Goal: Task Accomplishment & Management: Use online tool/utility

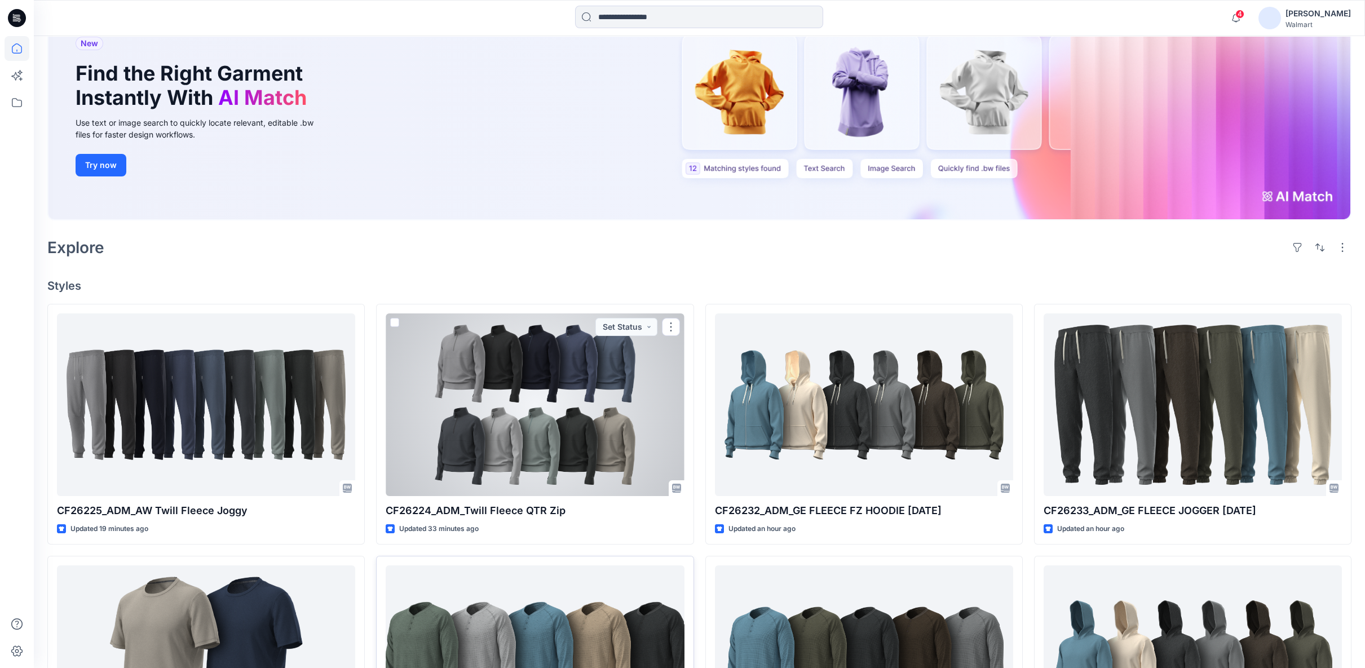
scroll to position [63, 0]
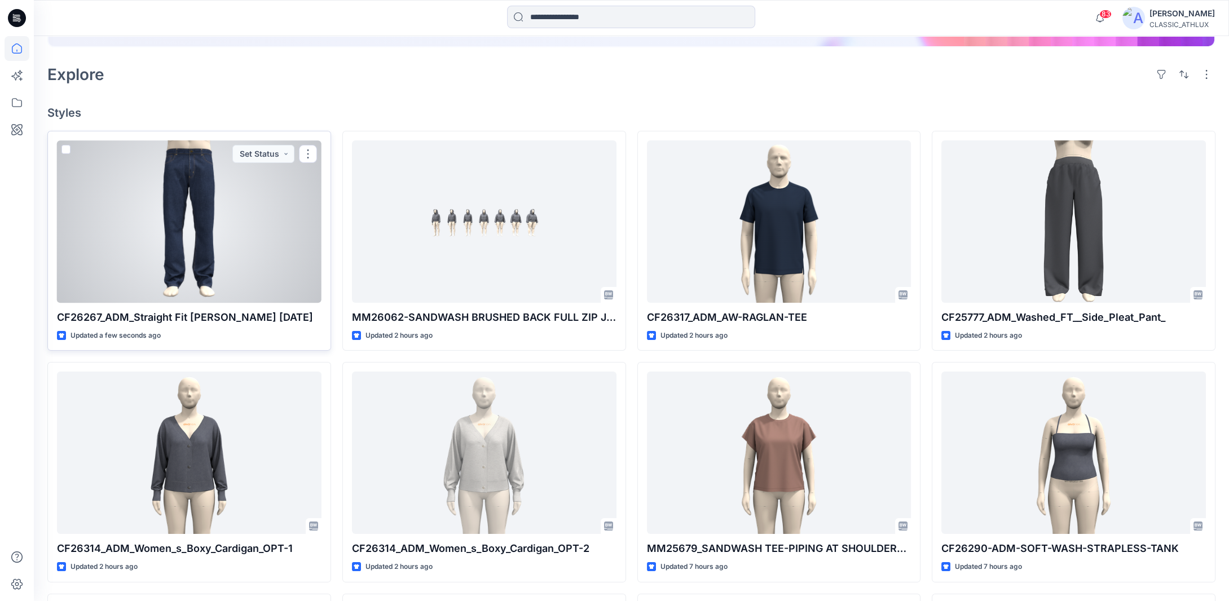
scroll to position [169, 0]
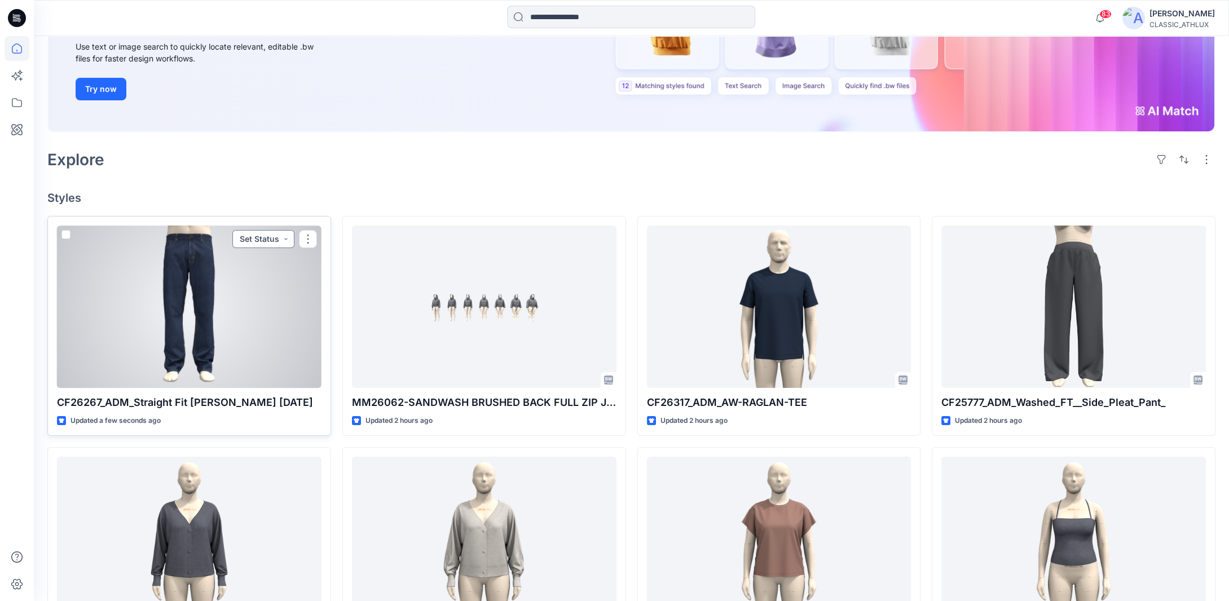
click at [286, 239] on button "Set Status" at bounding box center [263, 239] width 62 height 18
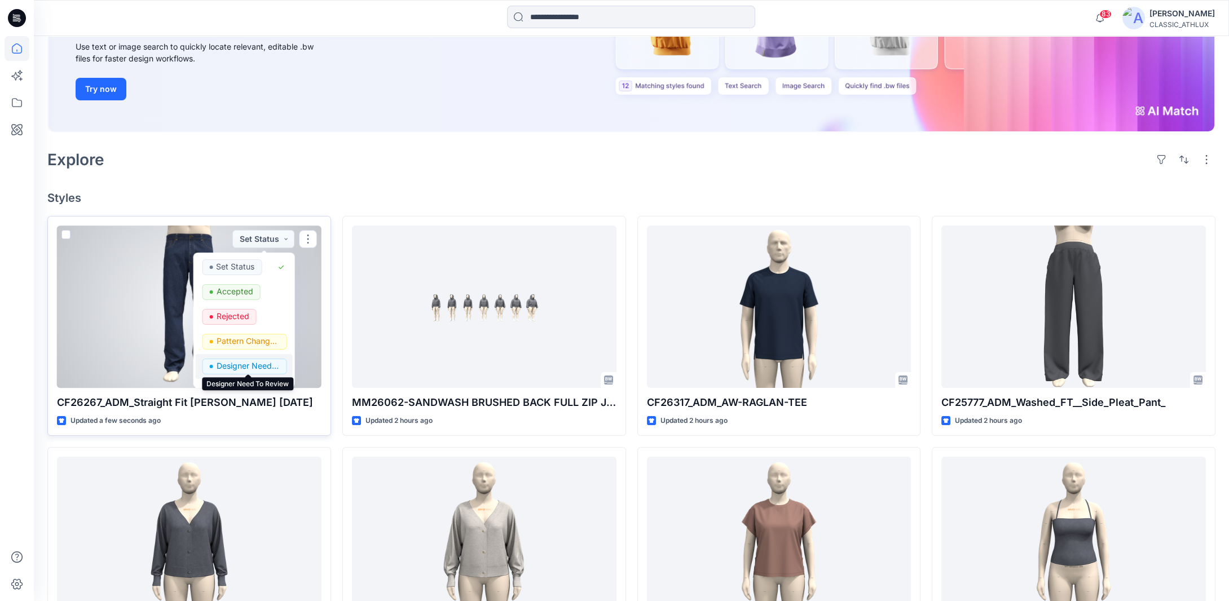
click at [256, 368] on p "Designer Need To Review" at bounding box center [247, 366] width 63 height 15
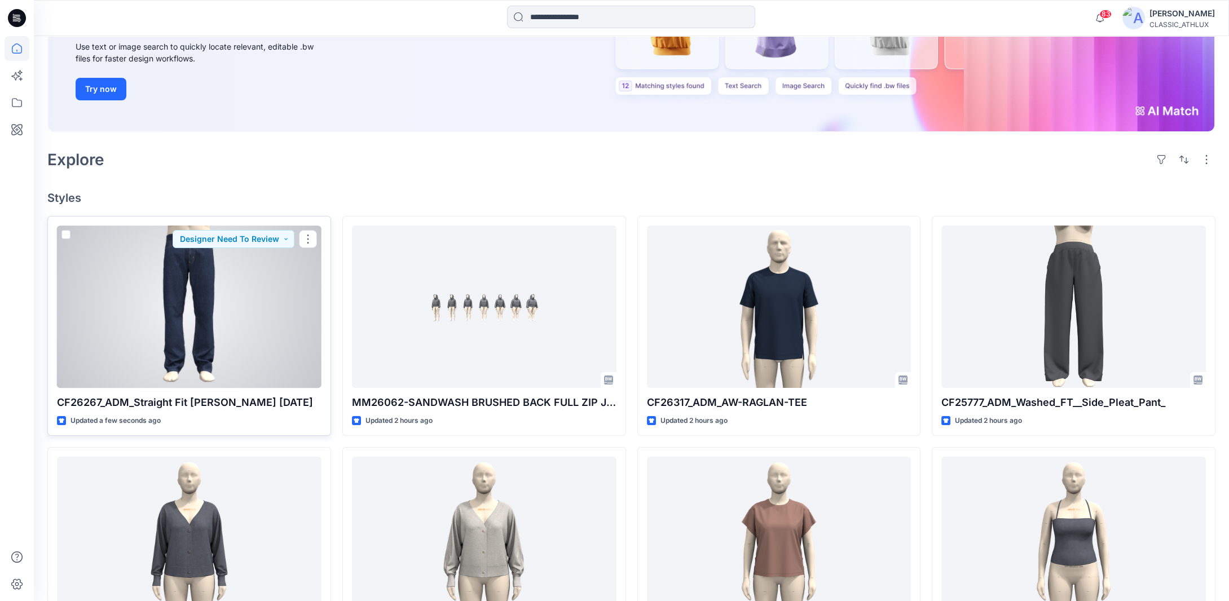
click at [203, 321] on div at bounding box center [189, 307] width 264 height 162
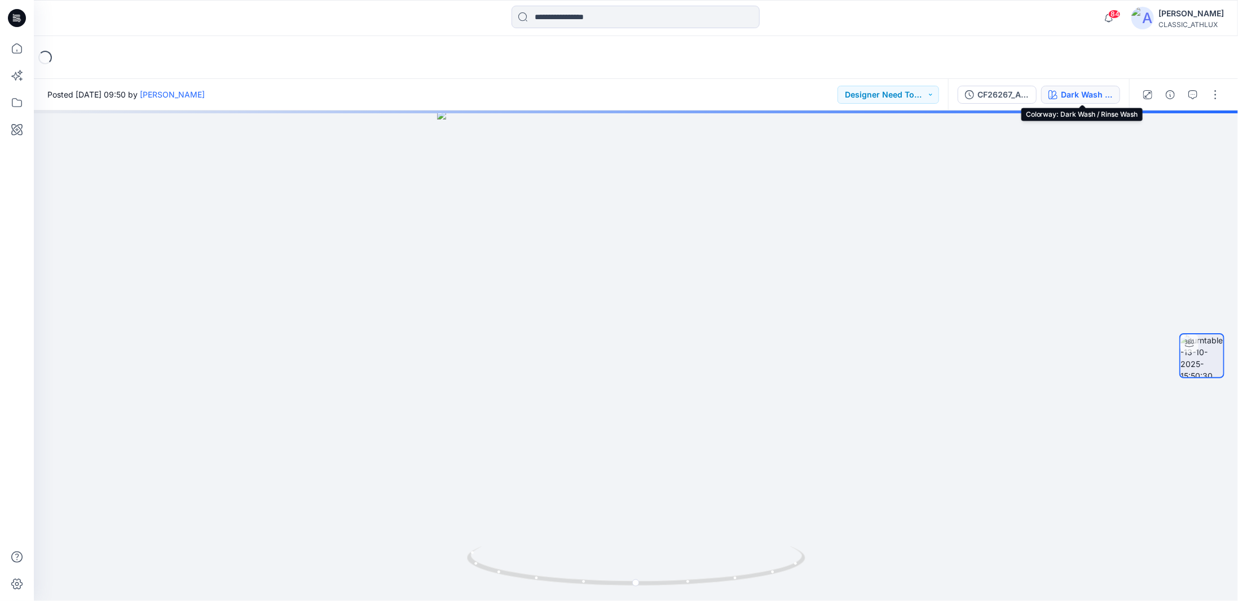
click at [1053, 100] on button "Dark Wash / Rinse Wash" at bounding box center [1080, 95] width 79 height 18
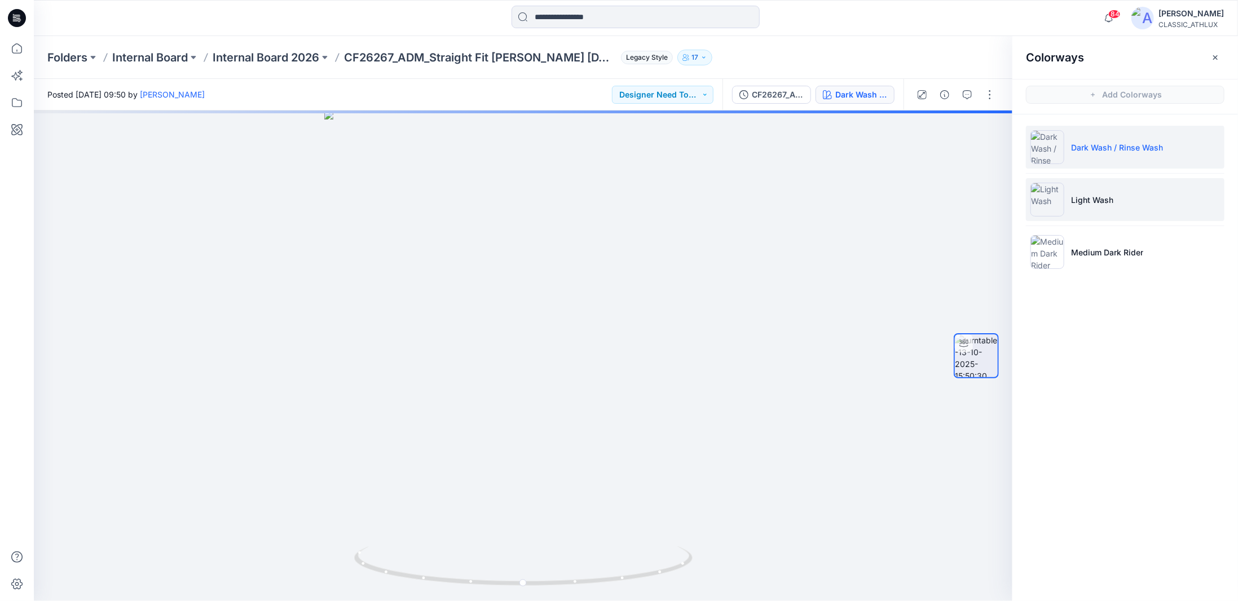
click at [1139, 207] on li "Light Wash" at bounding box center [1125, 199] width 199 height 43
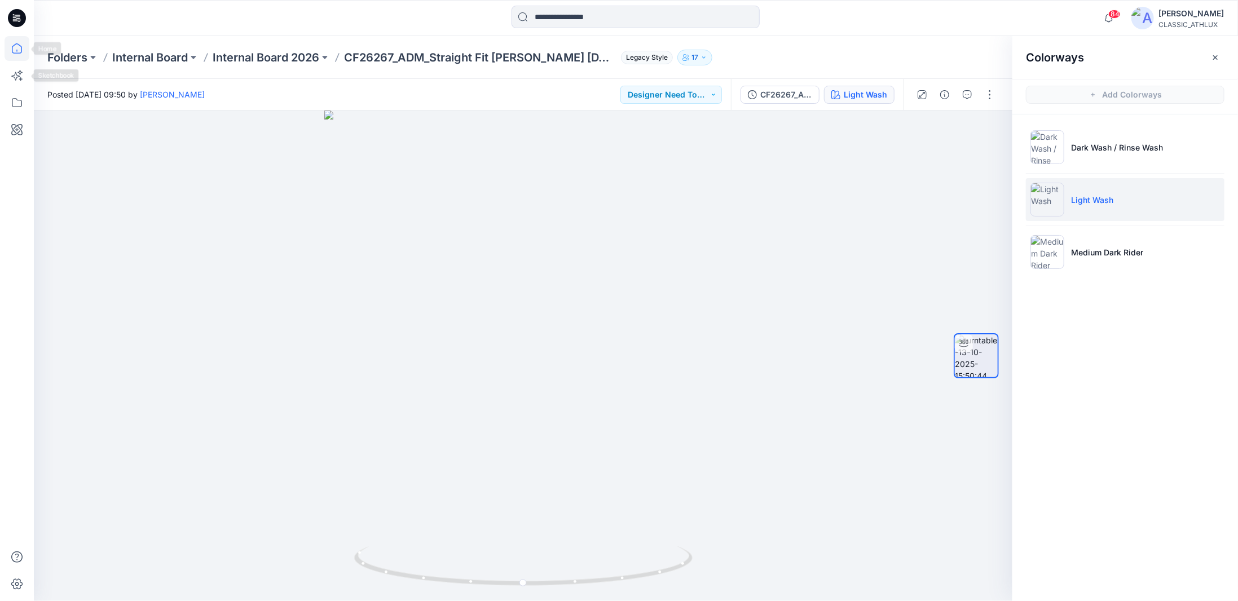
click at [20, 53] on icon at bounding box center [17, 48] width 10 height 10
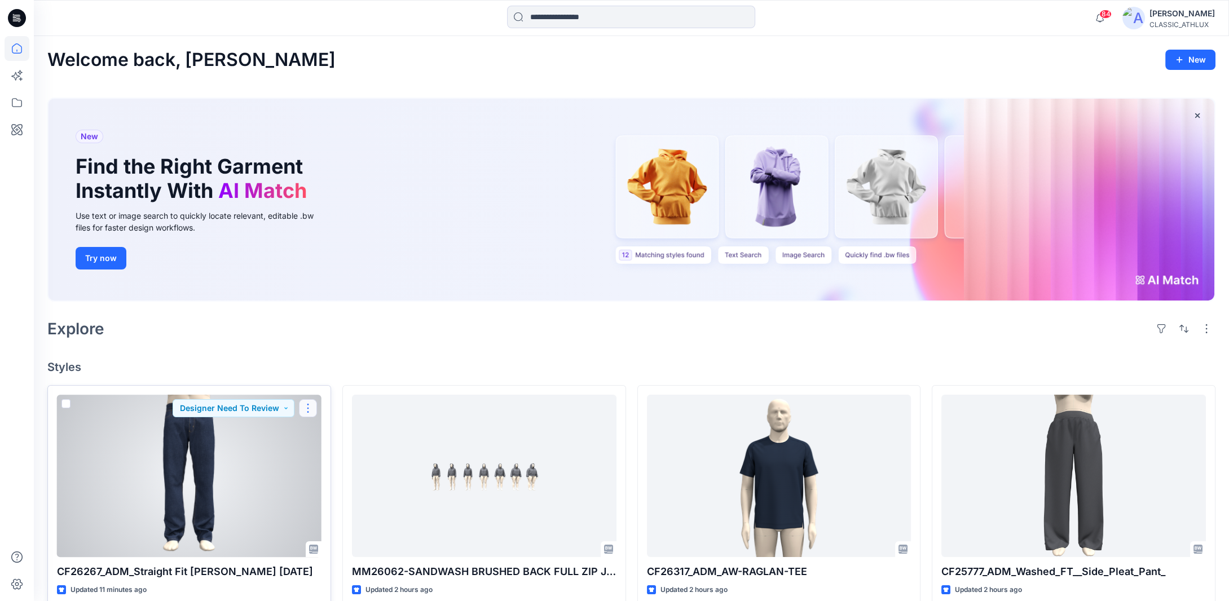
click at [303, 410] on button "button" at bounding box center [308, 408] width 18 height 18
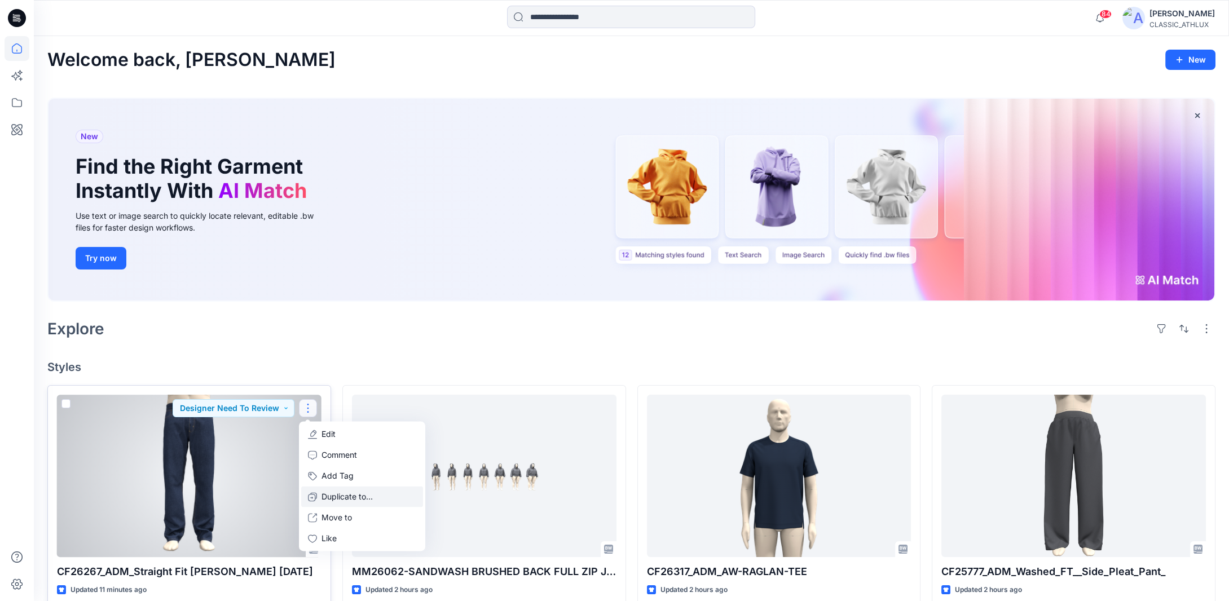
click at [334, 497] on p "Duplicate to..." at bounding box center [346, 497] width 51 height 12
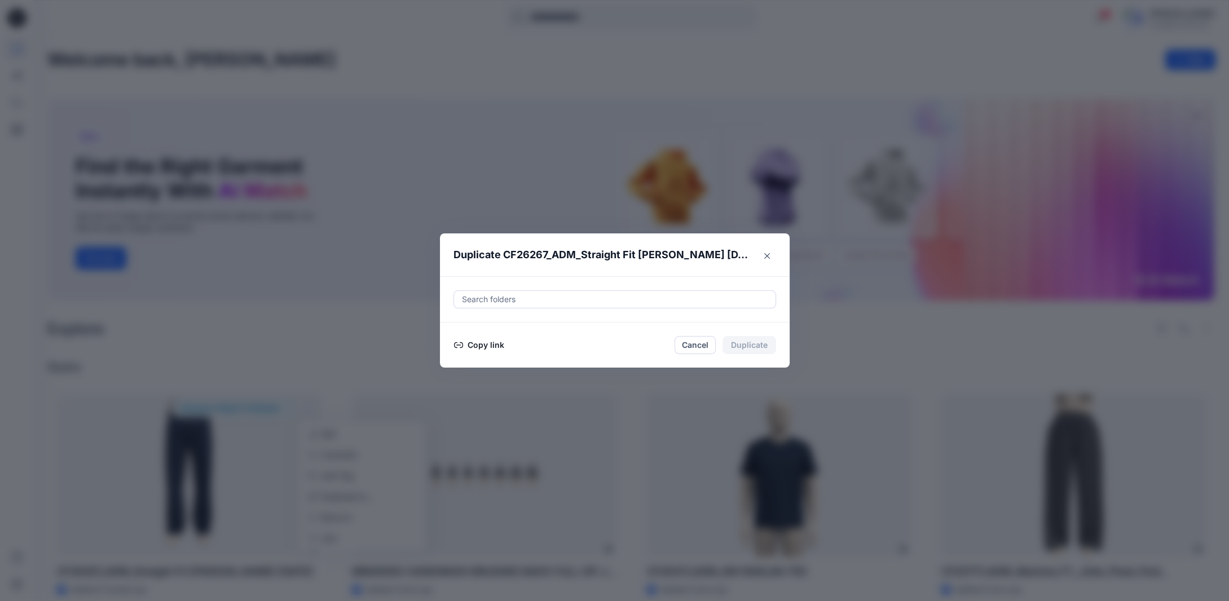
click at [485, 345] on button "Copy link" at bounding box center [478, 345] width 51 height 14
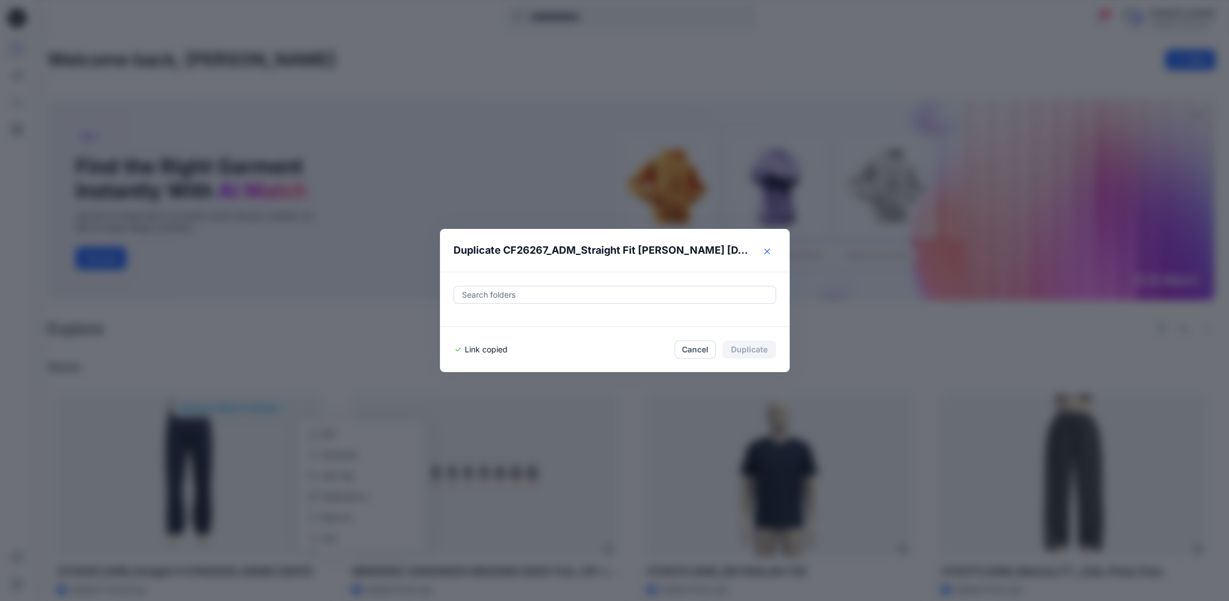
click at [770, 250] on icon "Close" at bounding box center [767, 252] width 6 height 6
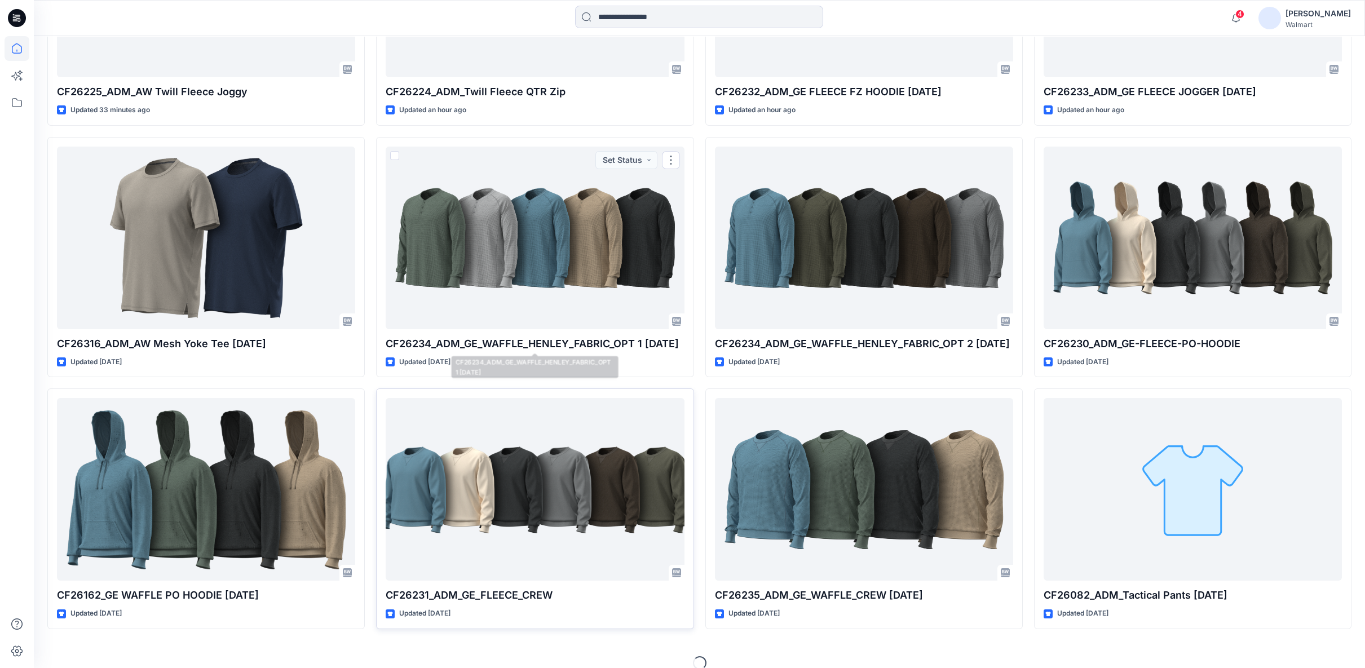
scroll to position [538, 0]
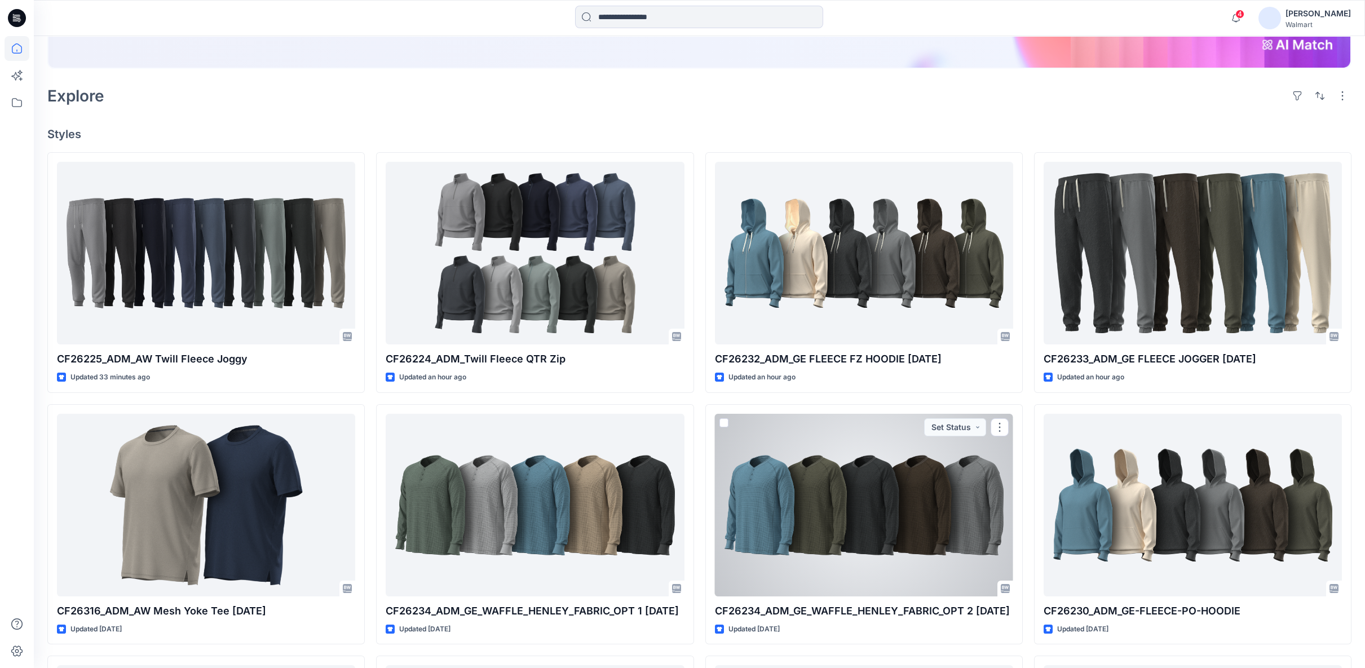
scroll to position [162, 0]
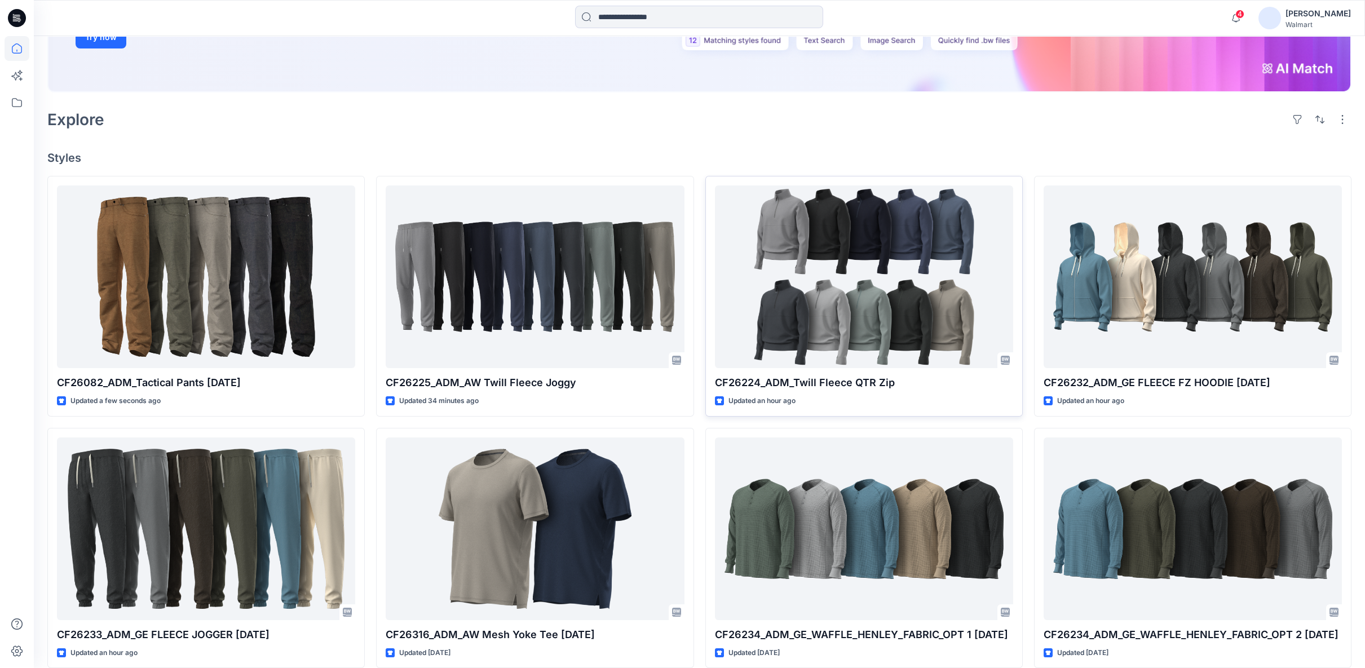
scroll to position [250, 0]
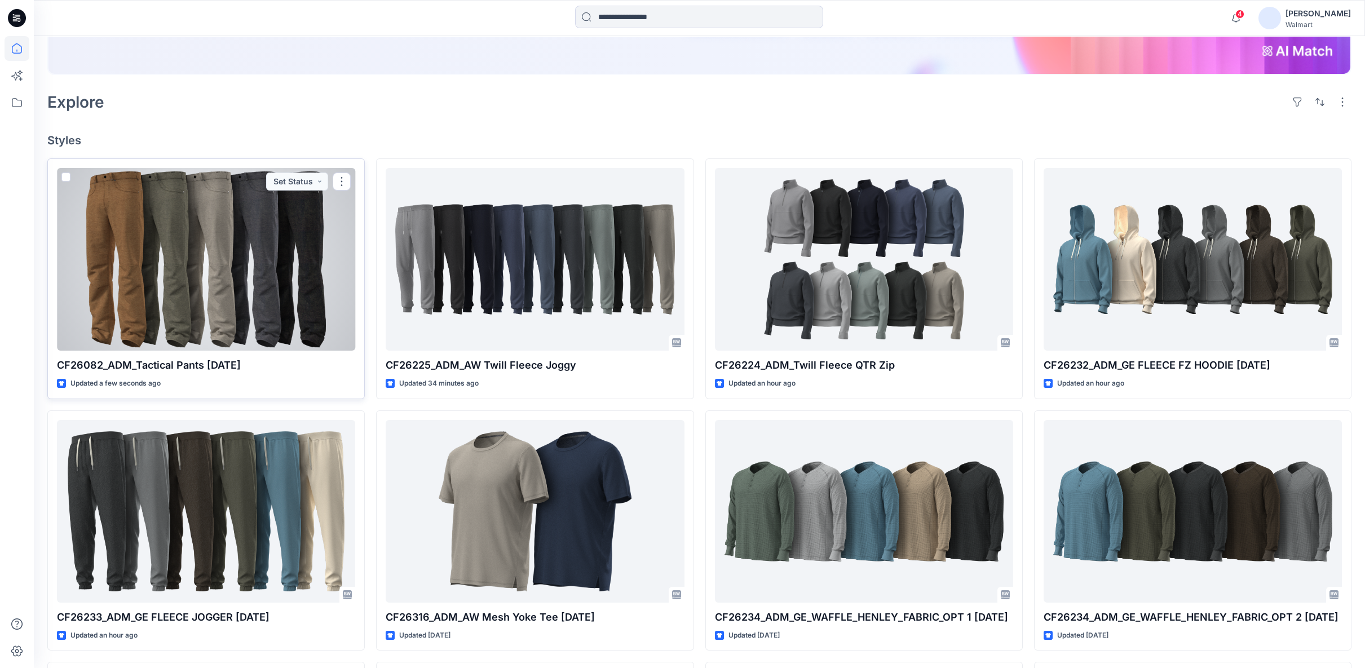
click at [202, 277] on div at bounding box center [206, 259] width 298 height 183
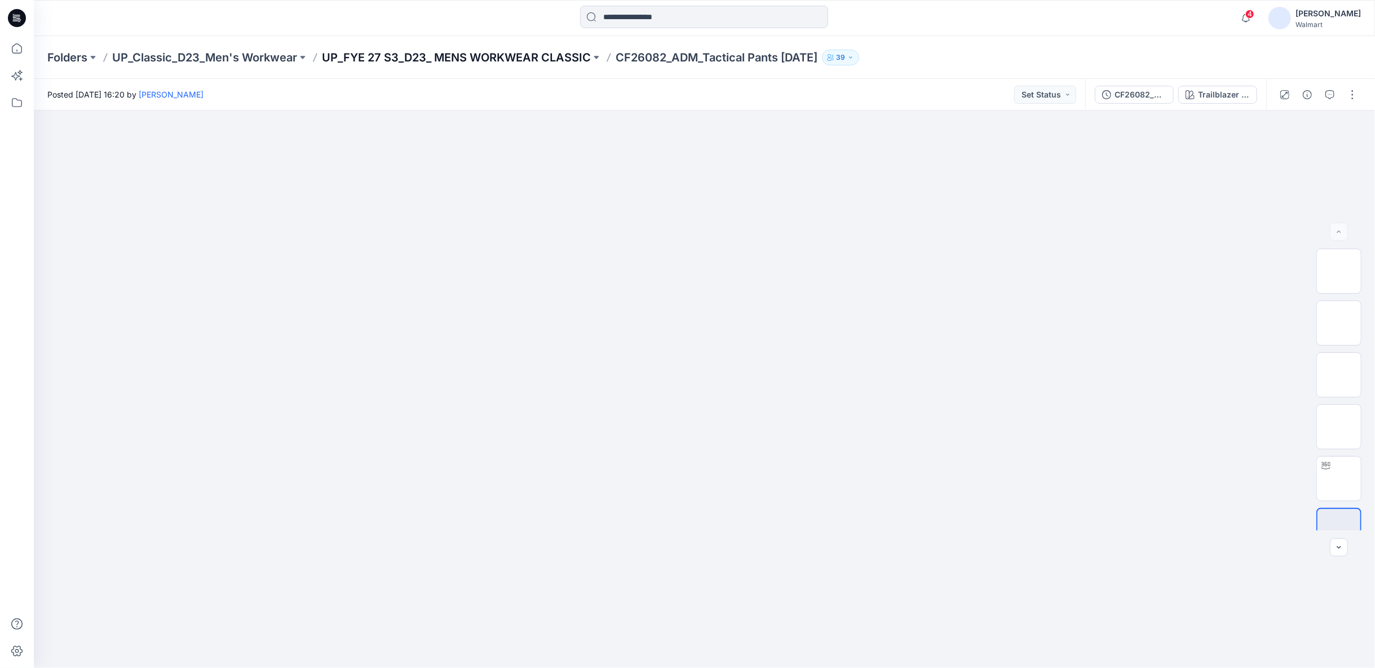
click at [433, 58] on p "UP_FYE 27 S3_D23_ MENS WORKWEAR CLASSIC" at bounding box center [456, 58] width 269 height 16
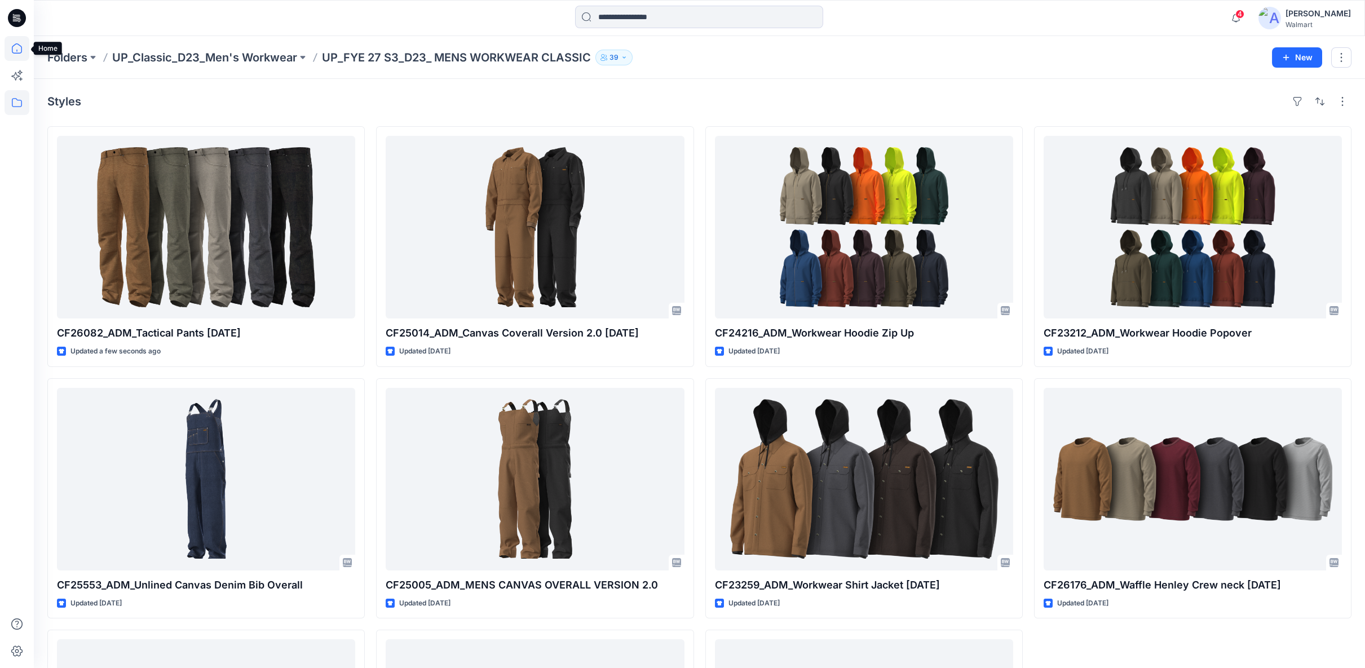
click at [20, 50] on icon at bounding box center [17, 48] width 25 height 25
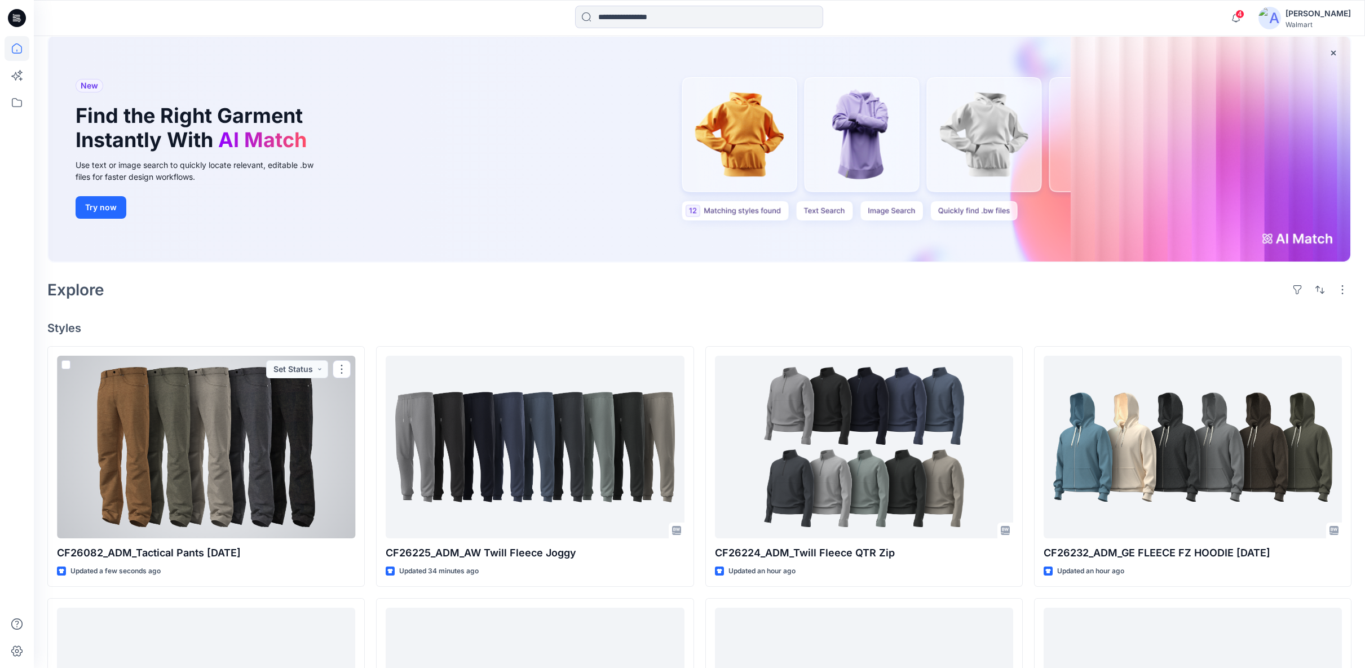
scroll to position [63, 0]
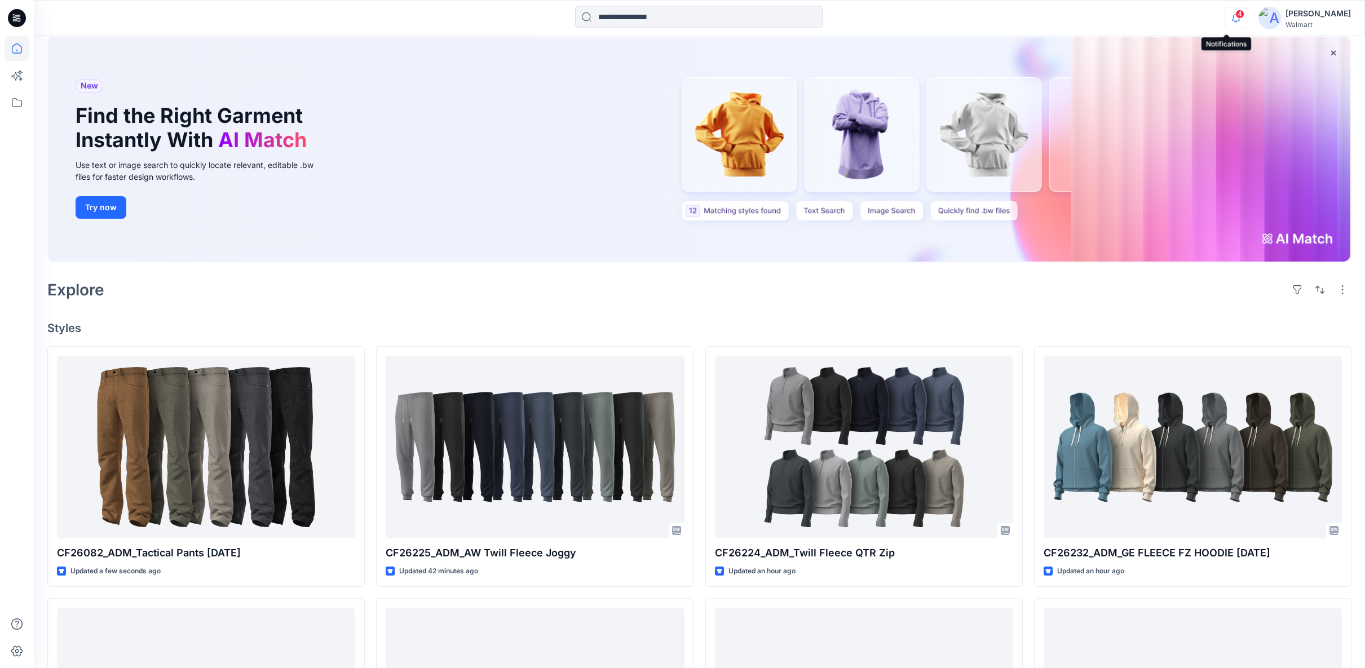
click at [1228, 19] on icon "button" at bounding box center [1235, 18] width 21 height 23
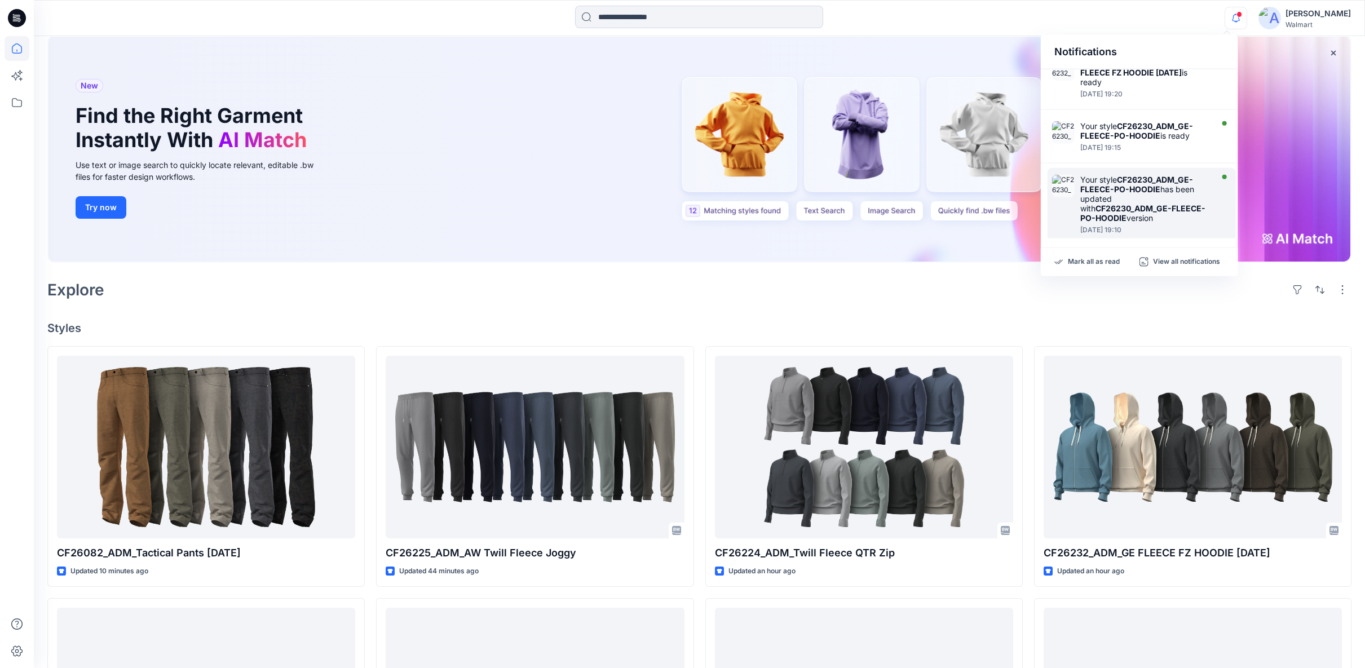
scroll to position [517, 0]
